Goal: Obtain resource: Obtain resource

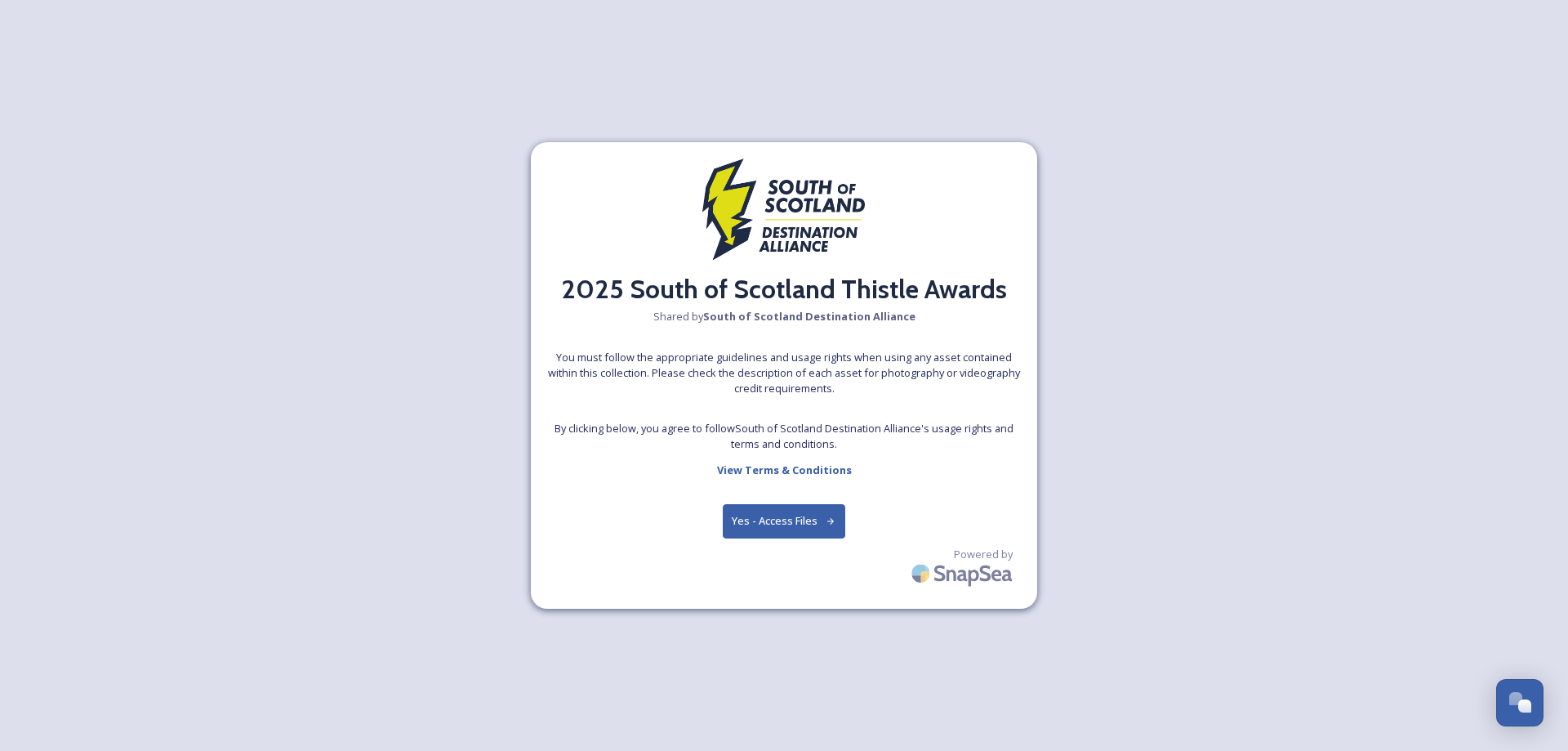
click at [791, 517] on button "Yes - Access Files" at bounding box center [784, 521] width 123 height 33
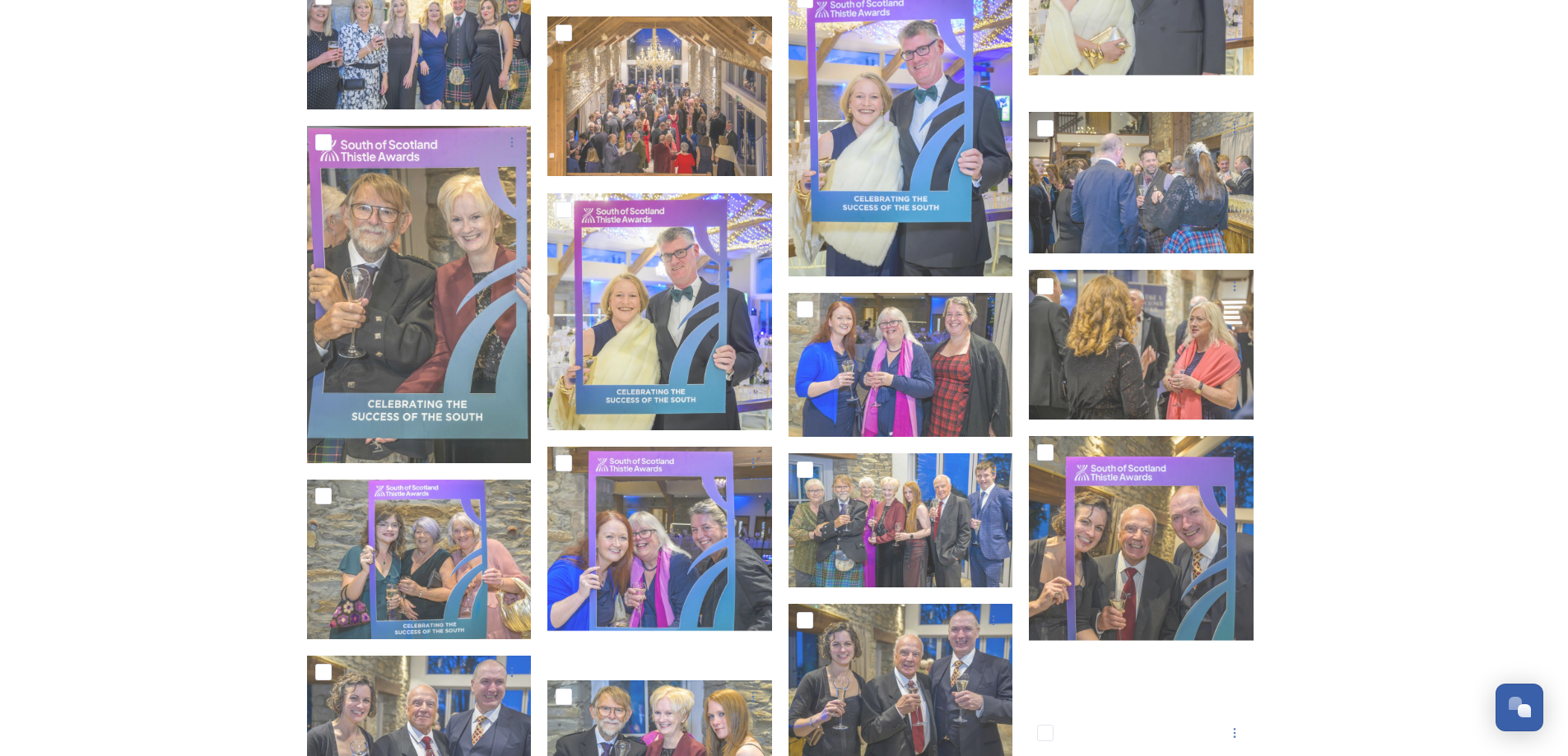
scroll to position [6580, 0]
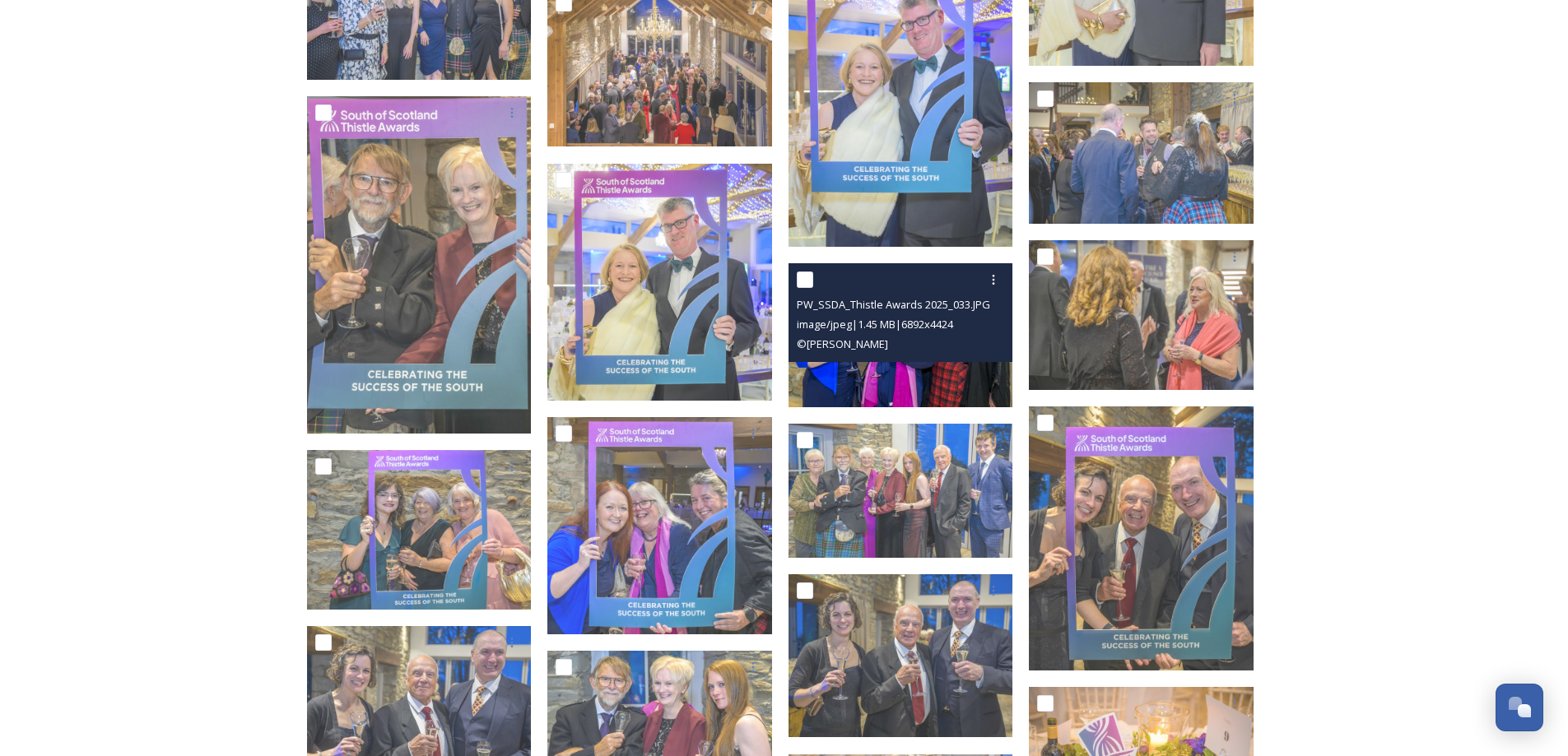
click at [802, 285] on input "checkbox" at bounding box center [805, 280] width 17 height 17
checkbox input "true"
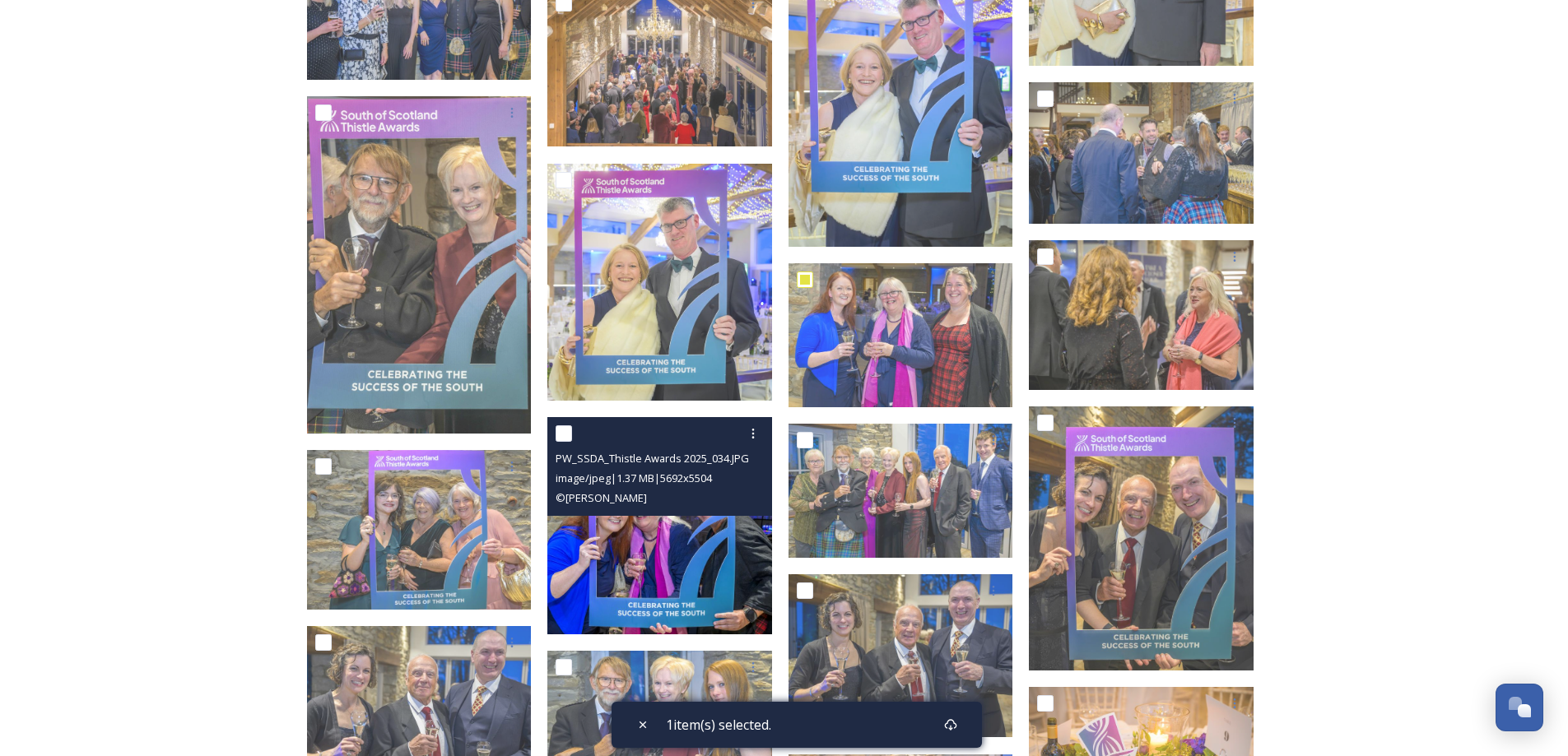
click at [567, 432] on input "checkbox" at bounding box center [564, 434] width 17 height 17
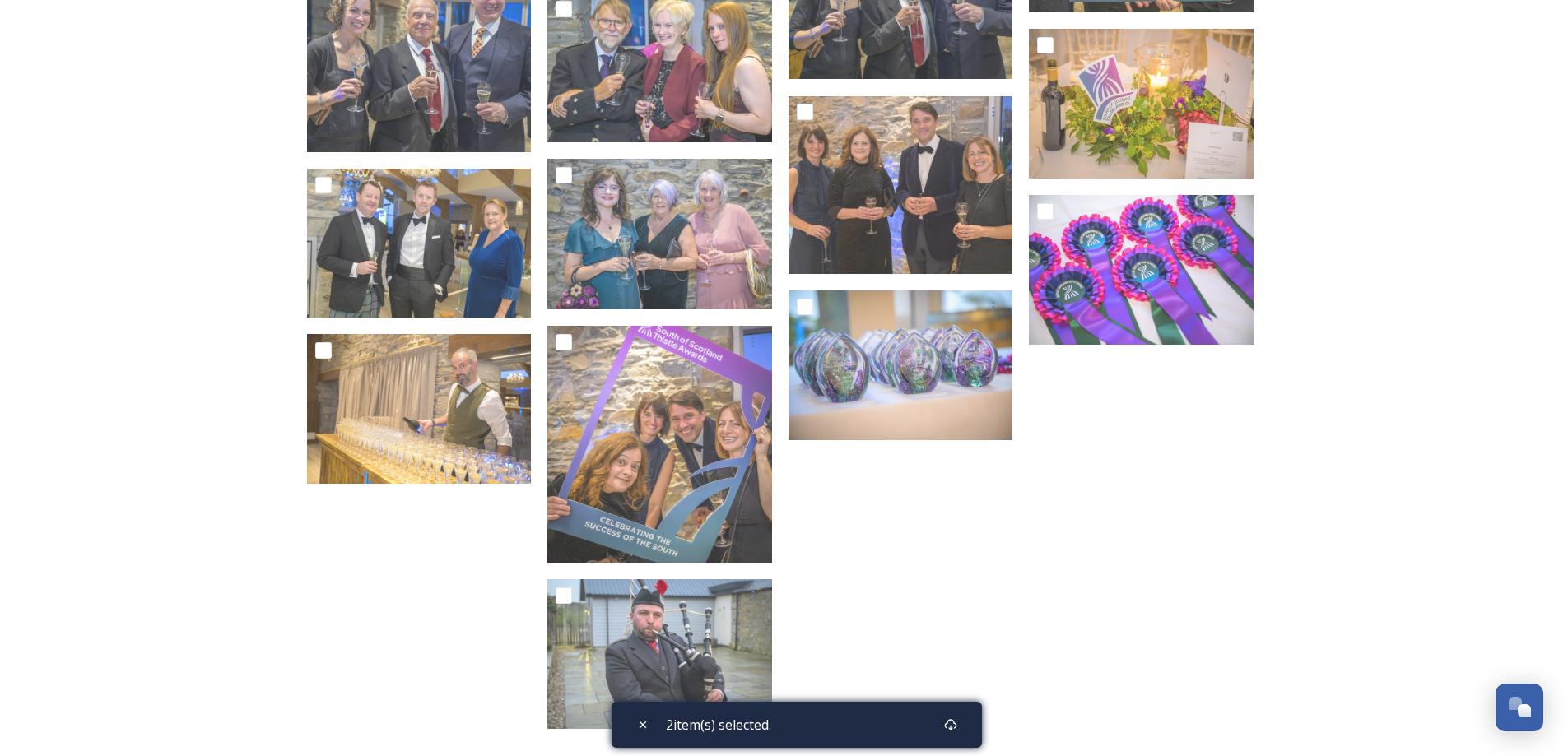
scroll to position [7305, 0]
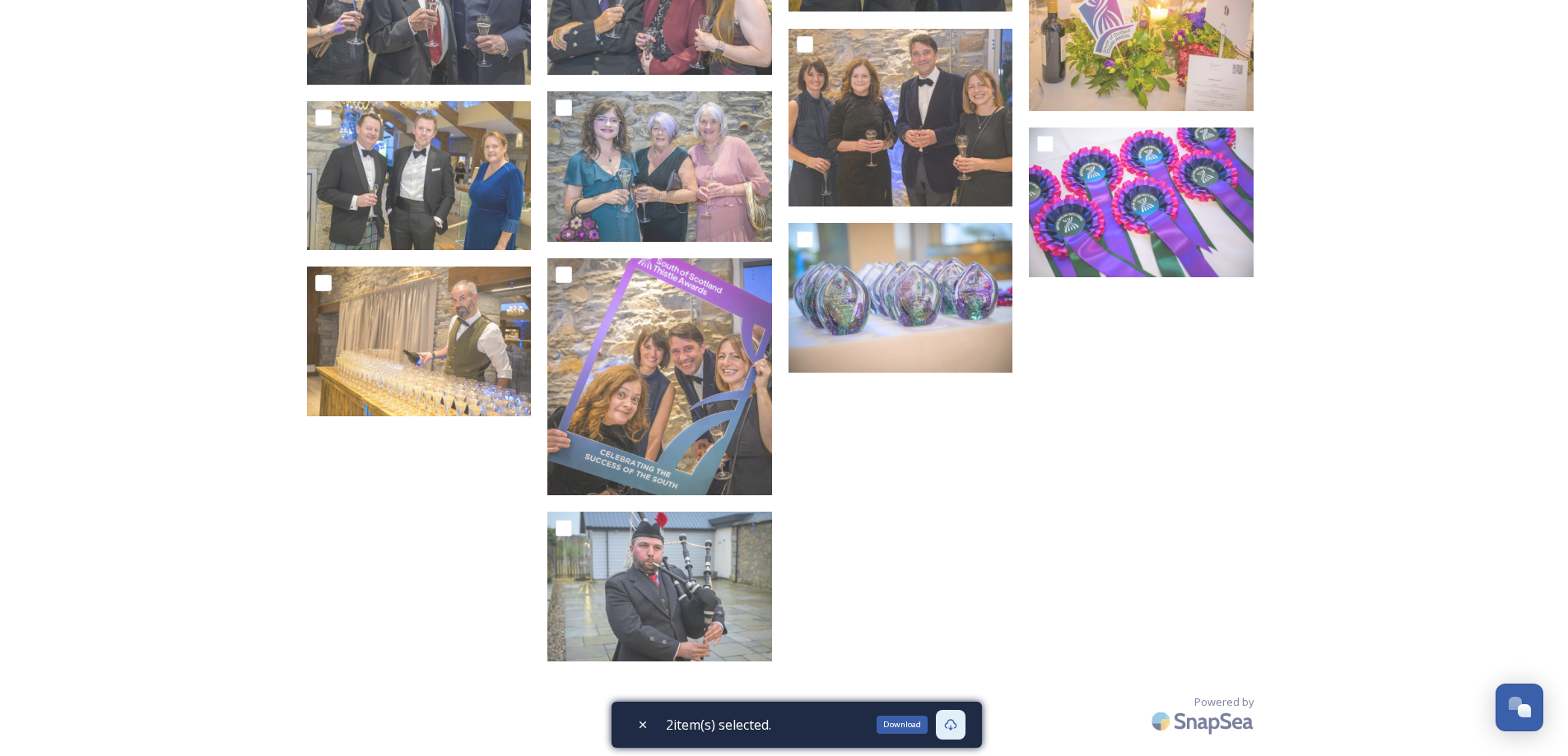
click at [957, 725] on icon at bounding box center [951, 724] width 13 height 13
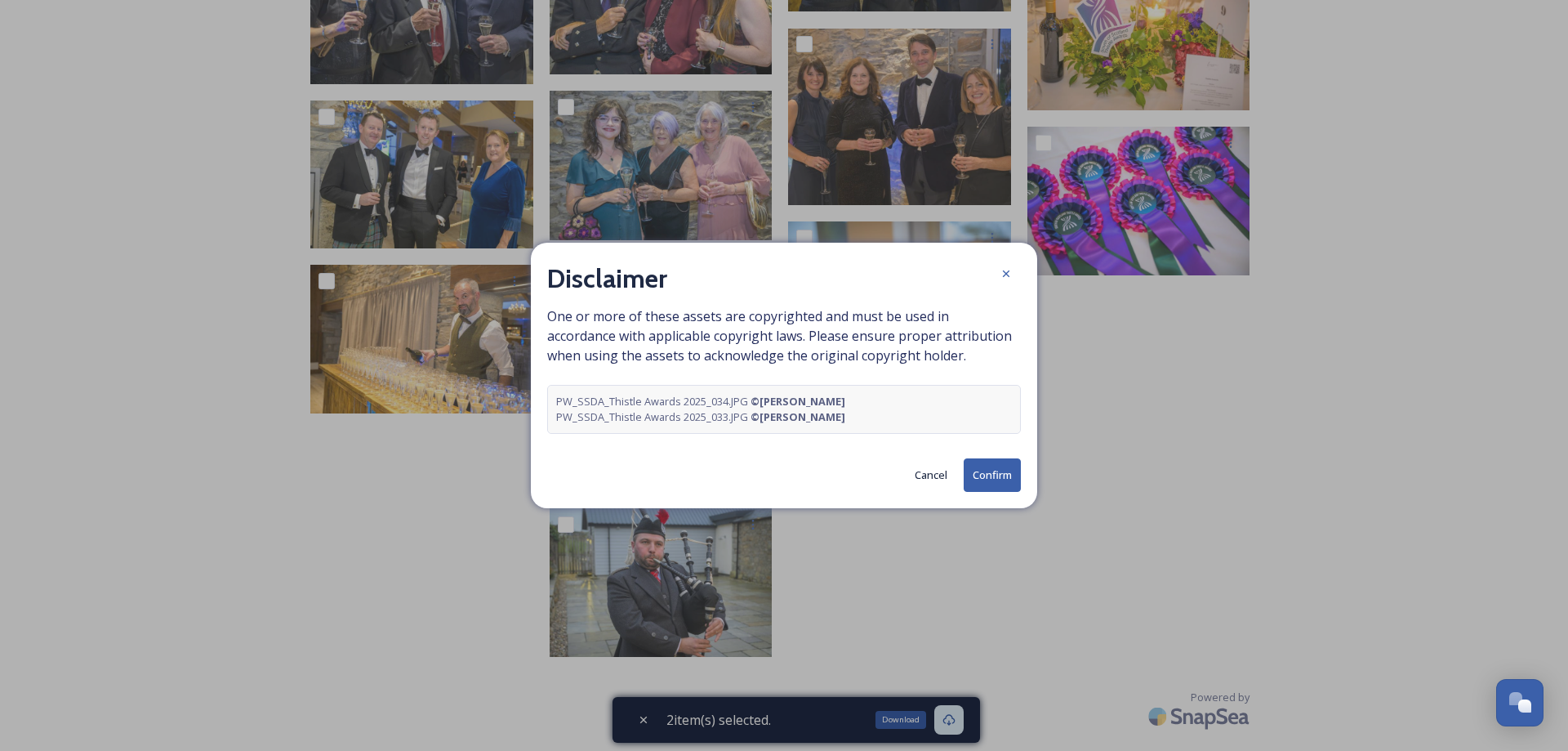
click at [986, 481] on button "Confirm" at bounding box center [992, 475] width 57 height 33
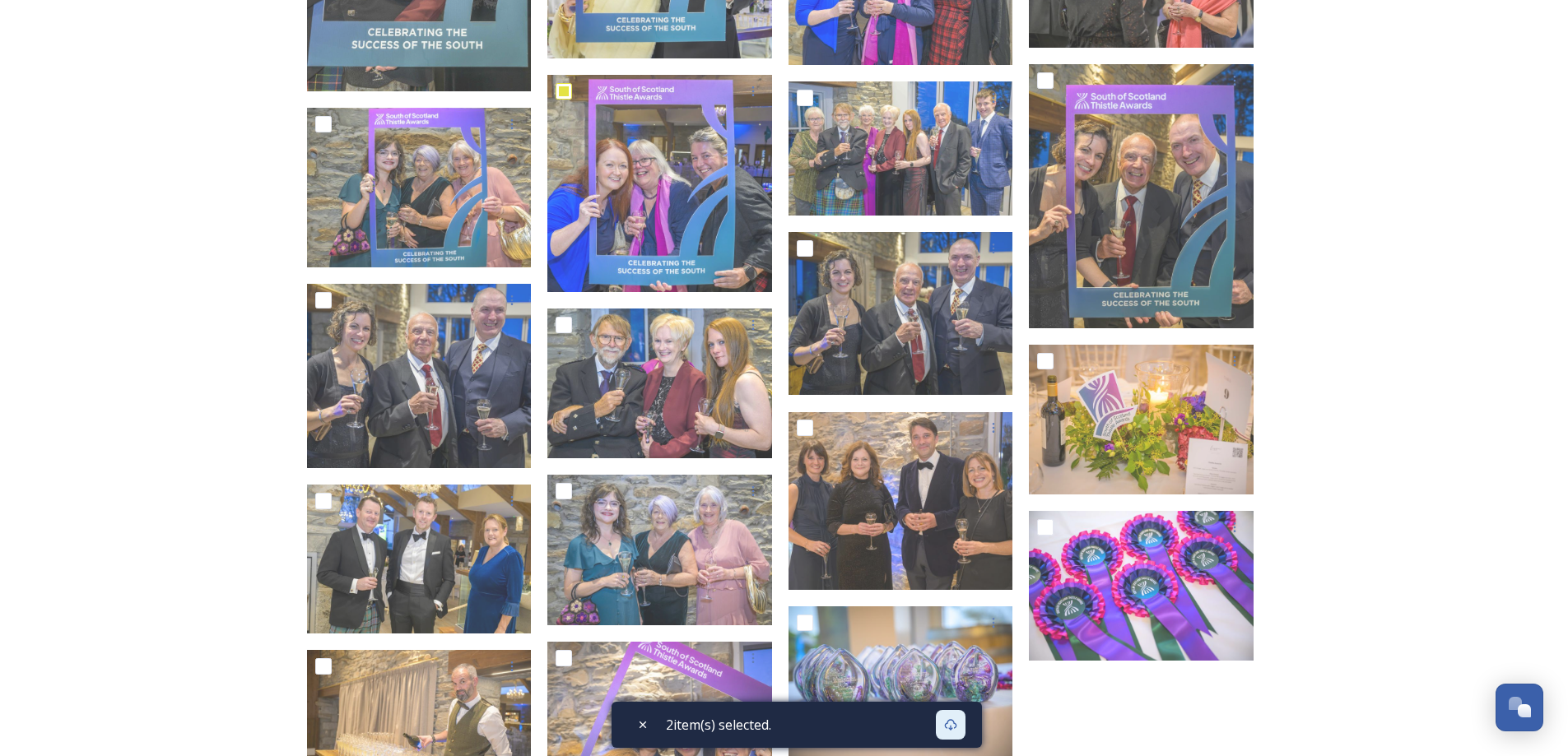
scroll to position [6894, 0]
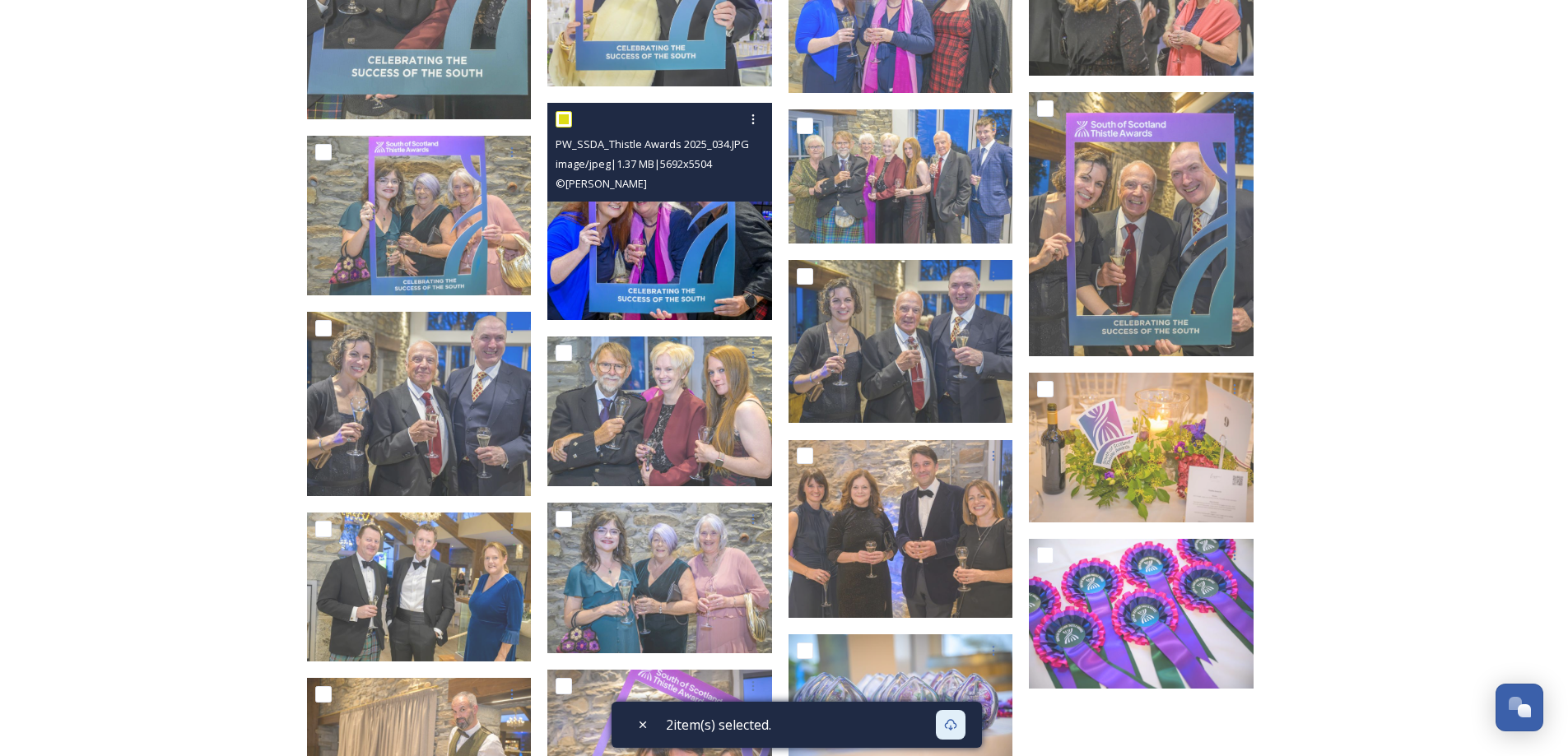
click at [566, 116] on input "checkbox" at bounding box center [564, 119] width 17 height 17
checkbox input "false"
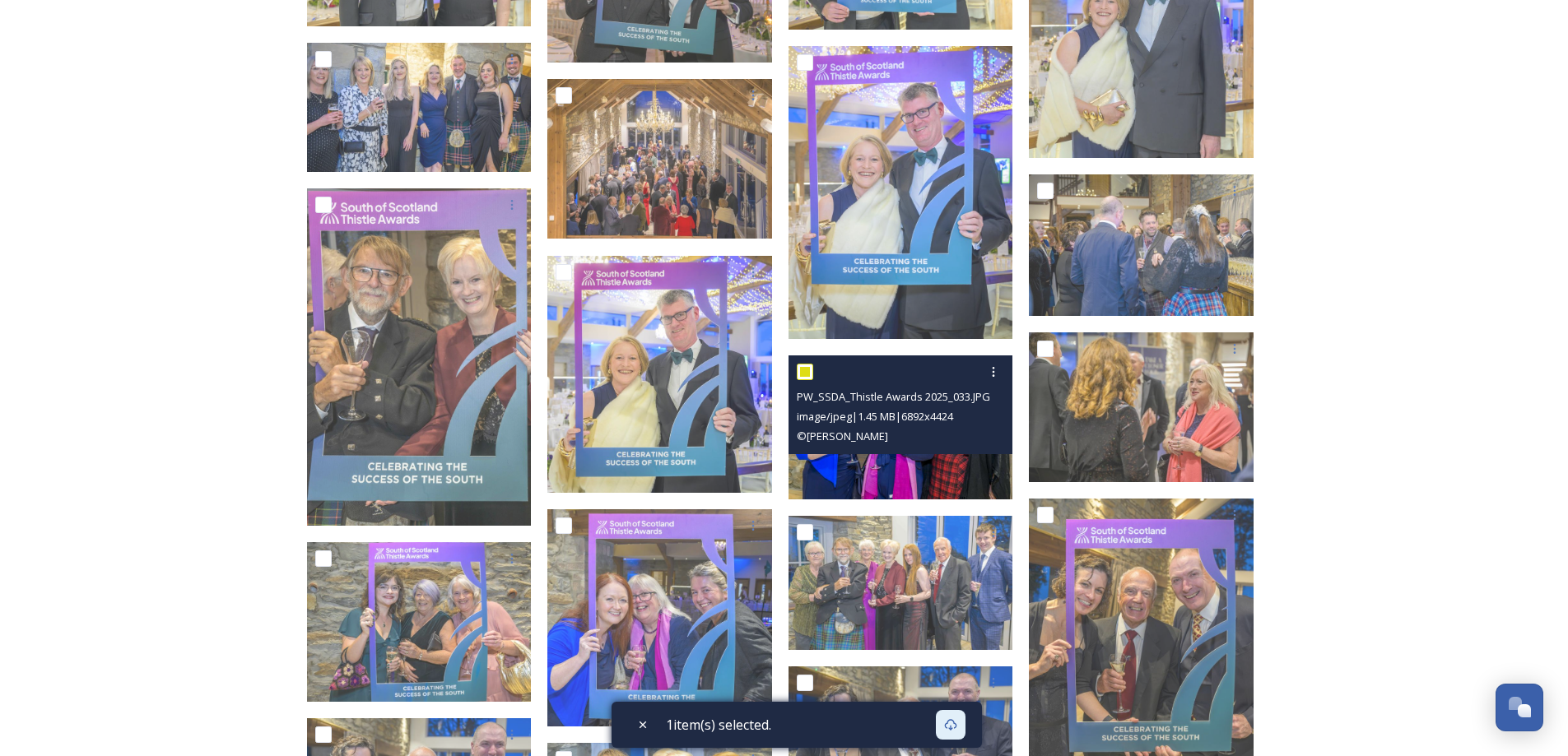
scroll to position [6483, 0]
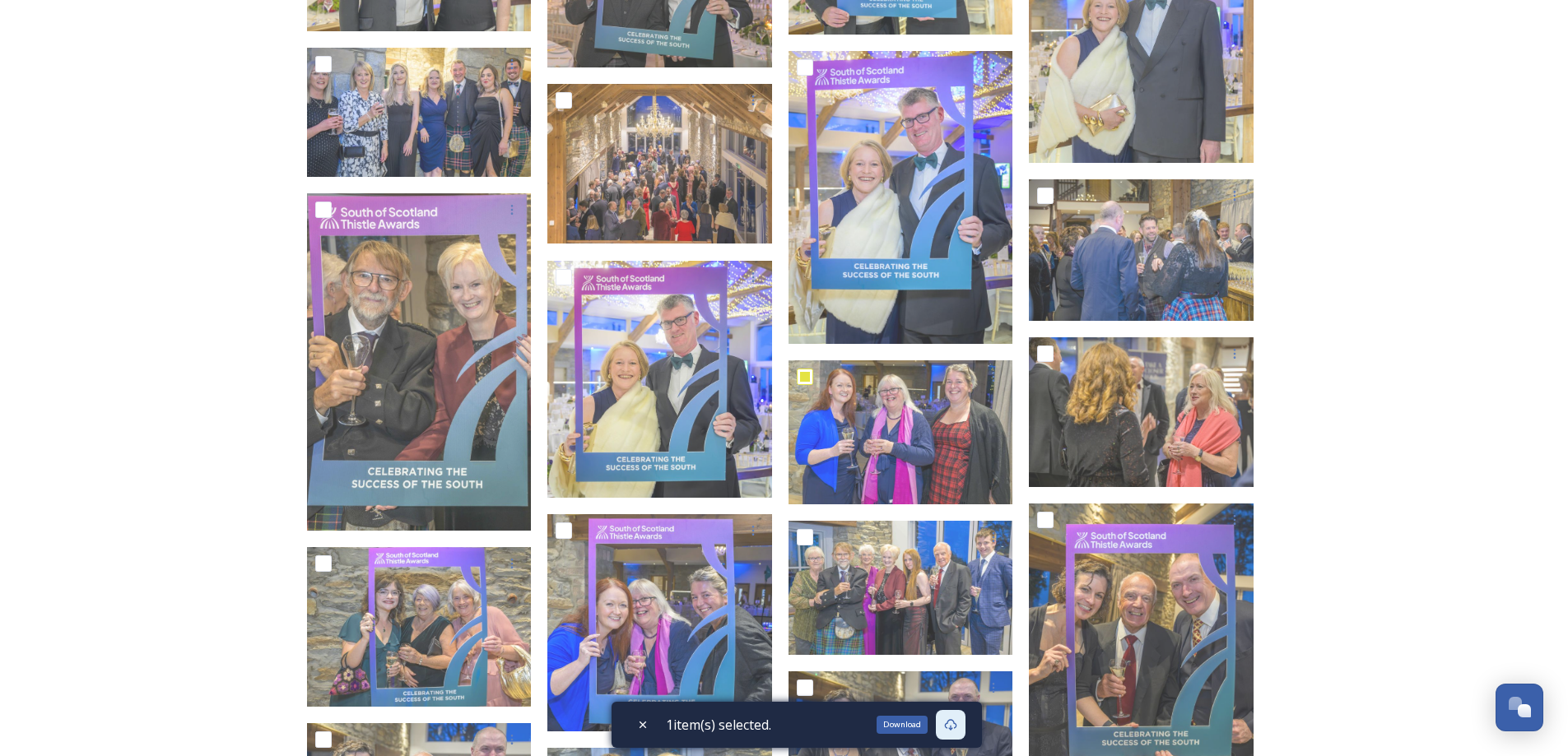
click at [948, 724] on icon at bounding box center [951, 724] width 13 height 13
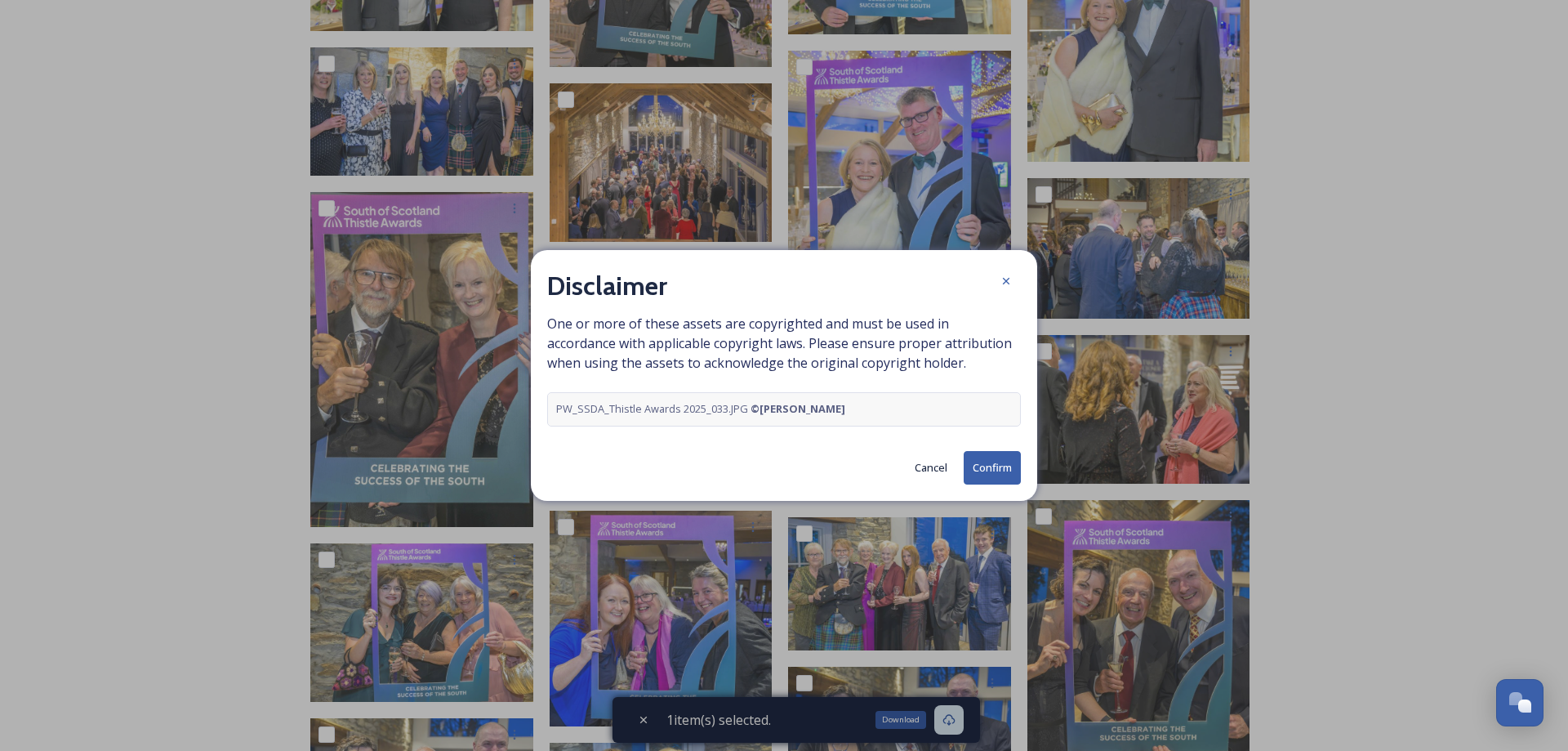
click at [1000, 458] on button "Confirm" at bounding box center [992, 468] width 57 height 33
